Goal: Information Seeking & Learning: Learn about a topic

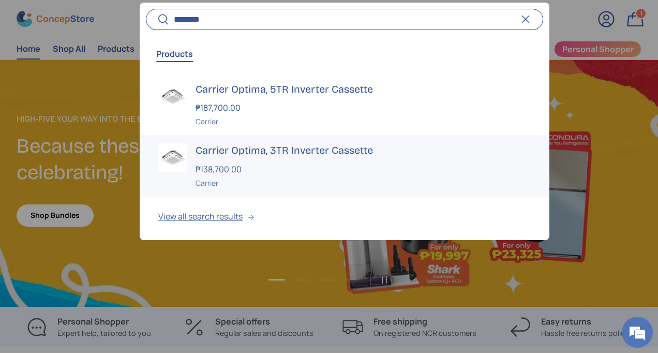
type input "********"
click at [326, 171] on div "₱138,700.00" at bounding box center [363, 169] width 335 height 12
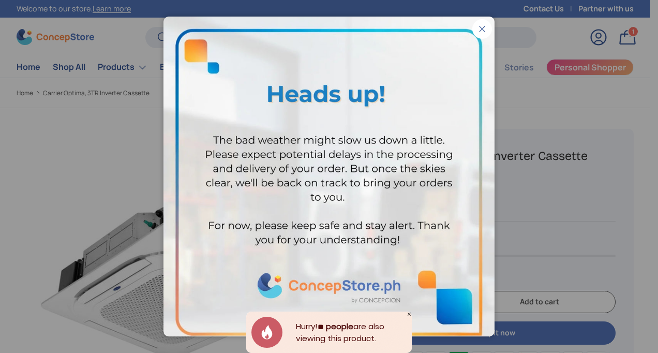
click at [473, 27] on button "Close" at bounding box center [482, 29] width 20 height 20
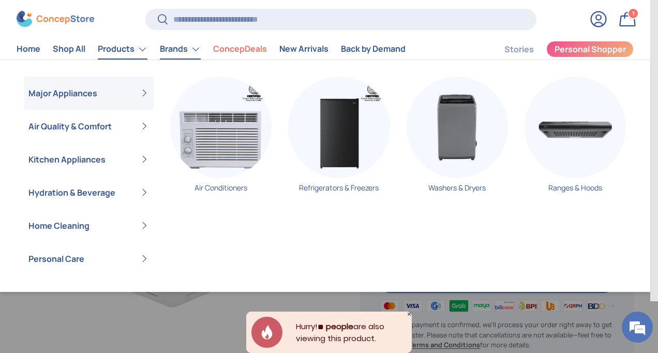
click at [167, 49] on link "Brands" at bounding box center [180, 49] width 41 height 21
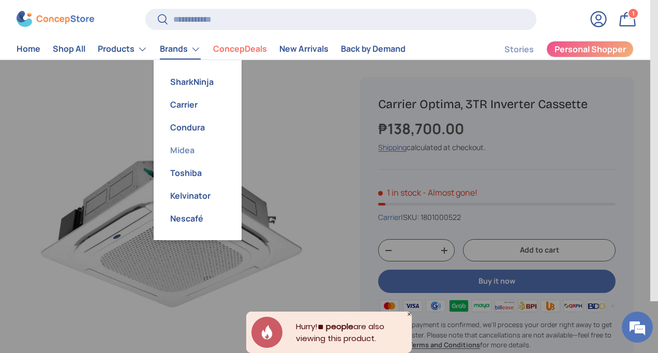
click at [185, 151] on link "Midea" at bounding box center [198, 150] width 76 height 23
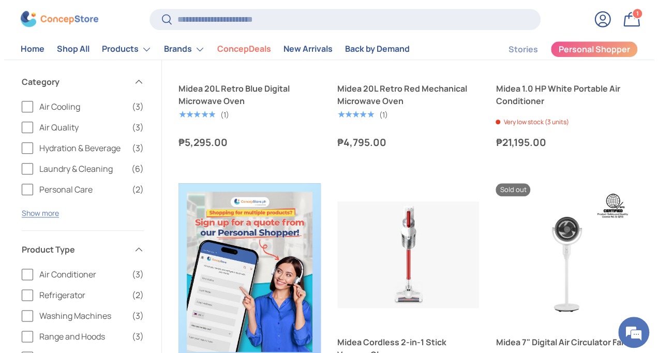
scroll to position [52, 0]
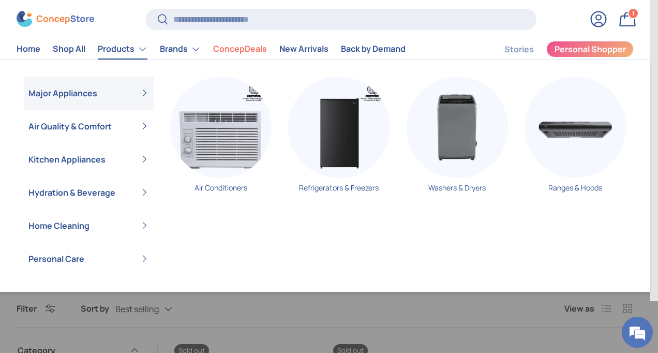
click at [123, 48] on link "Products" at bounding box center [123, 49] width 50 height 21
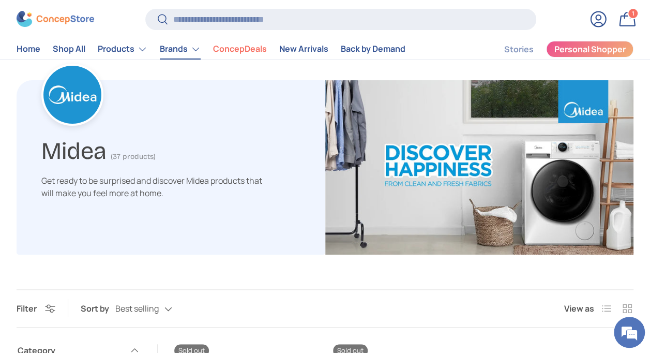
click at [181, 54] on link "Brands" at bounding box center [180, 49] width 41 height 21
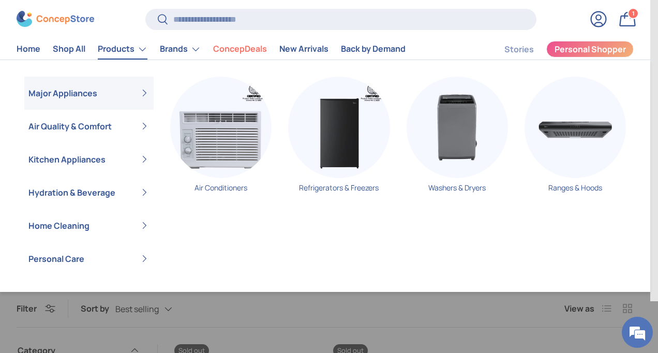
click at [127, 53] on link "Products" at bounding box center [123, 49] width 50 height 21
click at [220, 140] on img "Primary" at bounding box center [220, 127] width 101 height 101
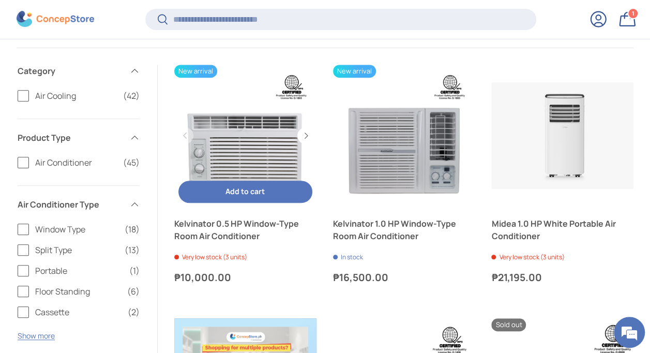
scroll to position [205, 0]
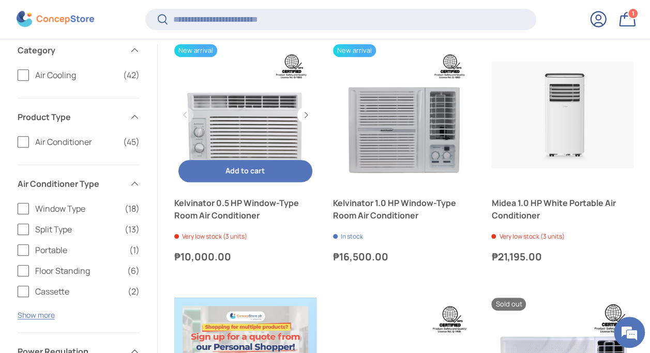
click at [243, 135] on link "Kelvinator 0.5 HP Window-Type Room Air Conditioner" at bounding box center [245, 115] width 142 height 142
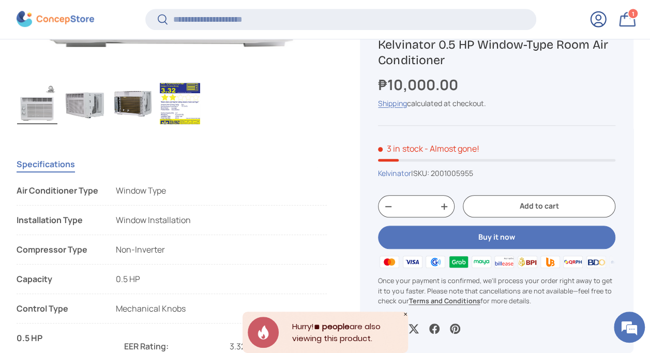
scroll to position [420, 0]
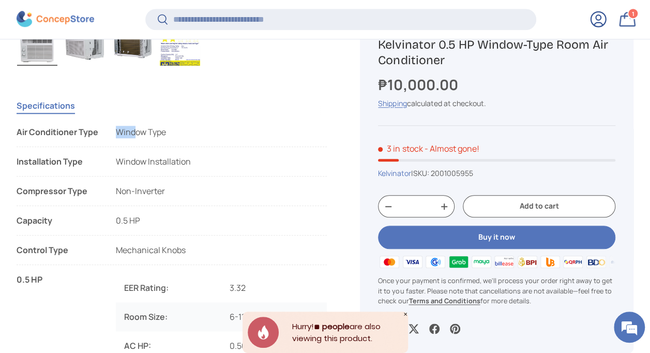
drag, startPoint x: 117, startPoint y: 132, endPoint x: 135, endPoint y: 130, distance: 17.2
click at [135, 130] on span "Window Type" at bounding box center [141, 131] width 50 height 11
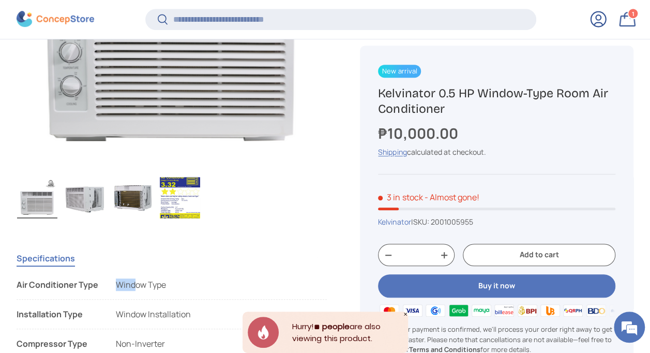
scroll to position [420, 0]
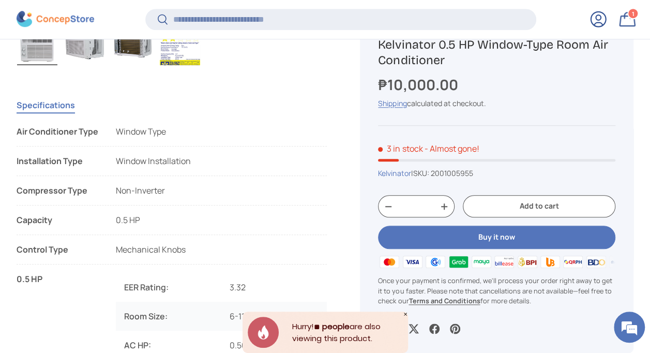
click at [204, 201] on li "Compressor Type Non-Inverter" at bounding box center [172, 194] width 310 height 21
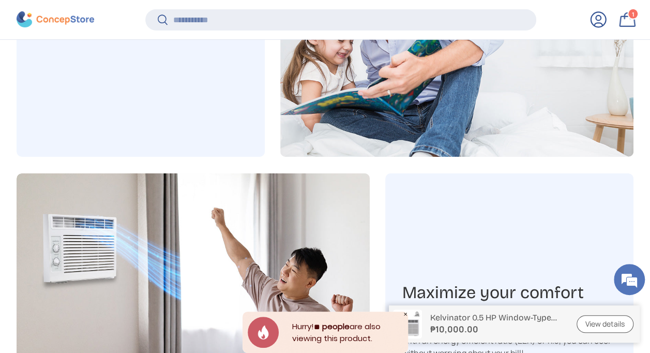
scroll to position [1817, 0]
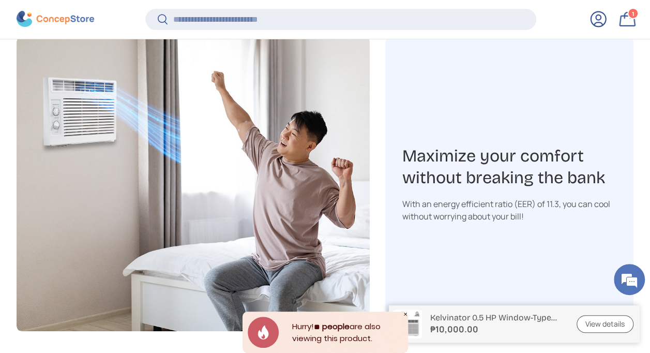
drag, startPoint x: 405, startPoint y: 202, endPoint x: 550, endPoint y: 213, distance: 144.8
click at [550, 213] on div "With an energy efficient ratio (EER) of 11.3, you can cool without worrying abo…" at bounding box center [509, 210] width 215 height 25
drag, startPoint x: 550, startPoint y: 213, endPoint x: 527, endPoint y: 258, distance: 50.4
click at [527, 258] on div "Maximize your comfort without breaking the bank With an energy efficient ratio …" at bounding box center [509, 184] width 248 height 294
click at [438, 221] on div "Maximize your comfort without breaking the bank With an energy efficient ratio …" at bounding box center [509, 184] width 248 height 294
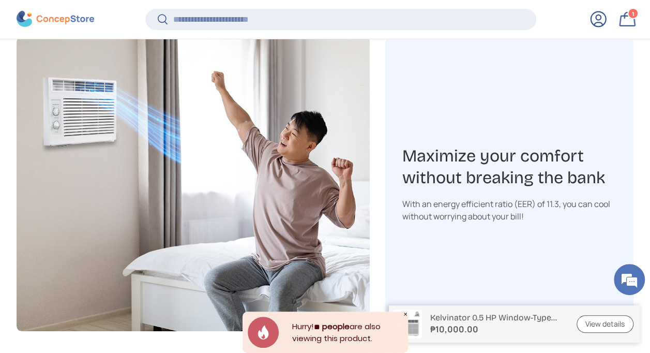
drag, startPoint x: 402, startPoint y: 202, endPoint x: 558, endPoint y: 214, distance: 156.2
click at [558, 214] on div "With an energy efficient ratio (EER) of 11.3, you can cool without worrying abo…" at bounding box center [509, 210] width 215 height 25
copy div "With an energy efficient ratio (EER) of 11.3, you can cool without worrying abo…"
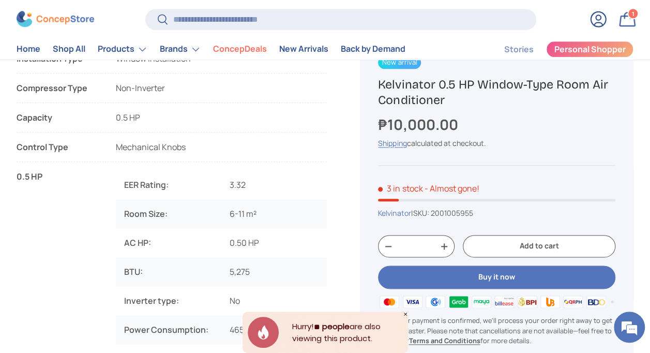
scroll to position [575, 0]
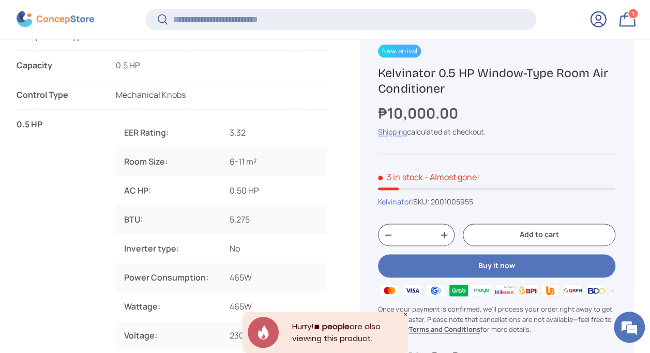
click at [75, 265] on div "0.5 HP" at bounding box center [58, 325] width 83 height 414
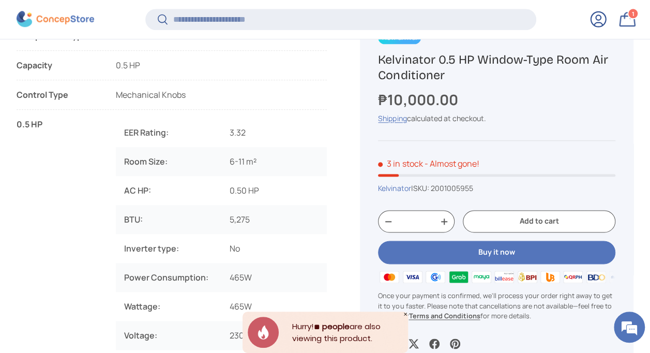
scroll to position [627, 0]
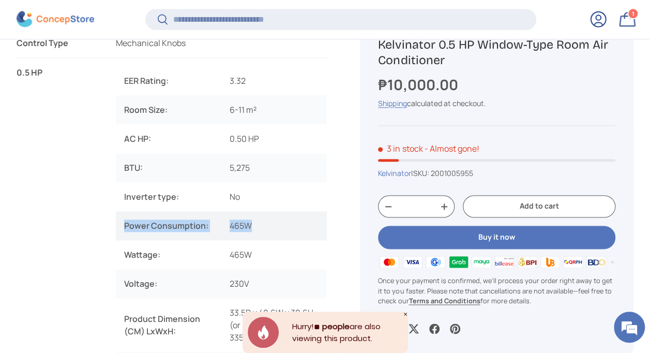
drag, startPoint x: 125, startPoint y: 226, endPoint x: 257, endPoint y: 221, distance: 132.0
click at [257, 221] on tr "Power Consumption: 465W" at bounding box center [221, 225] width 211 height 29
copy tr "Power Consumption: 465W"
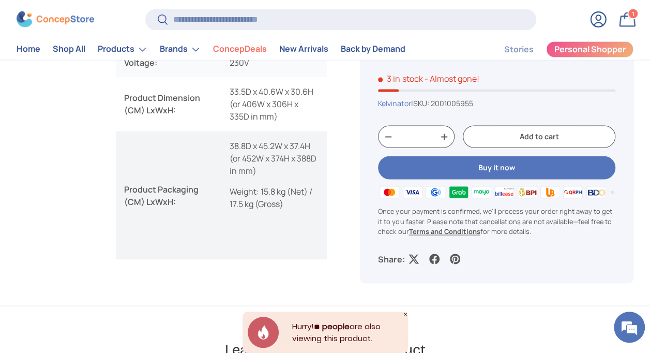
scroll to position [733, 0]
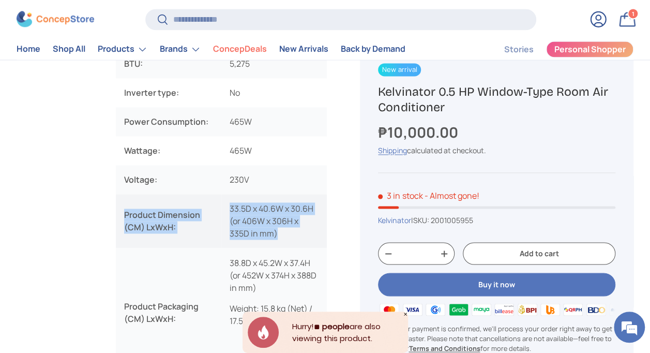
drag, startPoint x: 125, startPoint y: 212, endPoint x: 321, endPoint y: 239, distance: 198.0
click at [321, 239] on tr "Product Dimension (CM) LxWxH: 33.5D x 40.6W x 30.6H (or 406W x 306H x 335D in m…" at bounding box center [221, 221] width 211 height 54
copy tr "Product Dimension (CM) LxWxH: 33.5D x 40.6W x 30.6H (or 406W x 306H x 335D in m…"
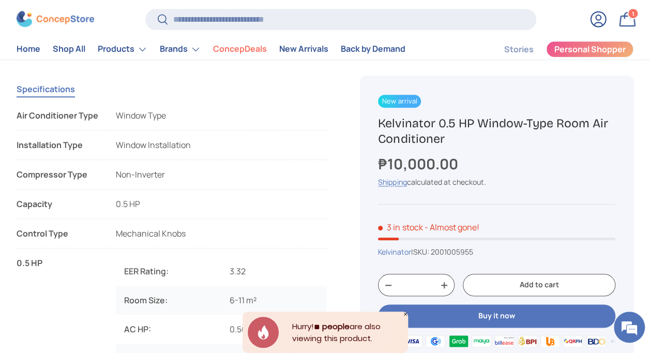
scroll to position [422, 0]
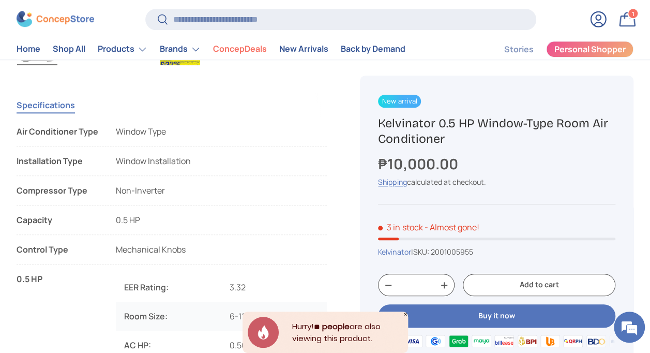
drag, startPoint x: 17, startPoint y: 246, endPoint x: 231, endPoint y: 247, distance: 214.7
click at [231, 247] on li "Control Type Mechanical Knobs" at bounding box center [172, 253] width 310 height 21
copy li "Control Type Mechanical Knobs"
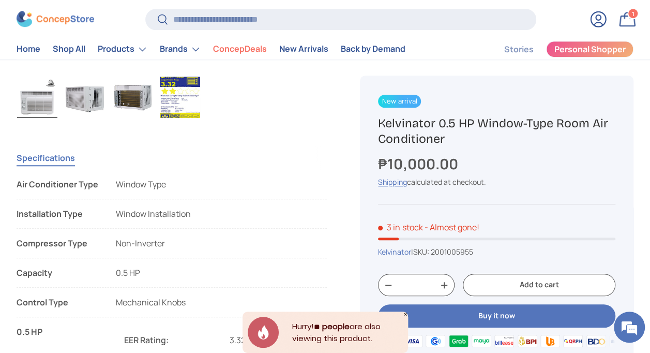
scroll to position [267, 0]
